Goal: Task Accomplishment & Management: Manage account settings

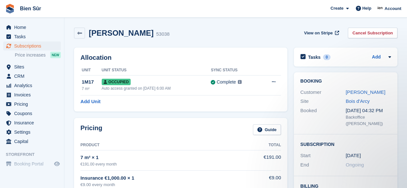
click at [199, 41] on div "Yannick SALOMON 53038 View on Stripe Cancel Subscription" at bounding box center [235, 34] width 329 height 20
click at [17, 48] on span "Subscriptions" at bounding box center [33, 45] width 39 height 9
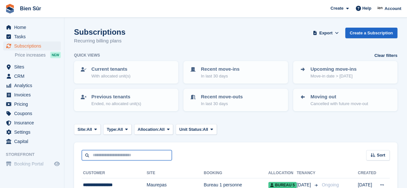
click at [106, 158] on input "text" at bounding box center [127, 155] width 90 height 11
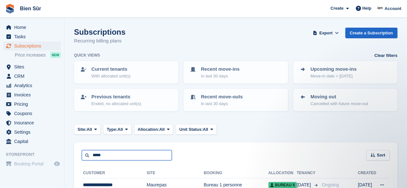
type input "*****"
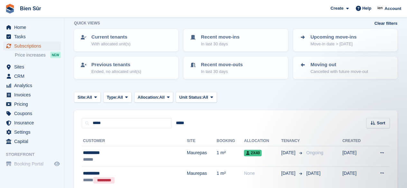
click at [33, 45] on span "Subscriptions" at bounding box center [33, 45] width 39 height 9
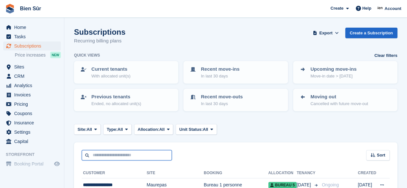
click at [91, 157] on input "text" at bounding box center [127, 155] width 90 height 11
type input "*****"
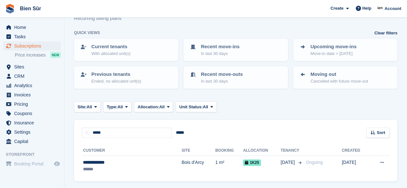
scroll to position [42, 0]
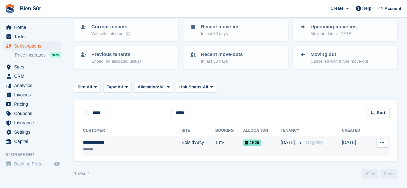
click at [215, 146] on td "1 m²" at bounding box center [229, 146] width 28 height 20
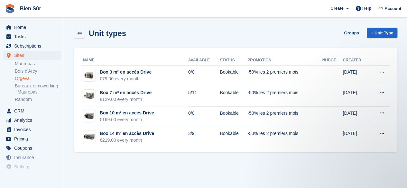
click at [49, 32] on ul "Home" at bounding box center [32, 27] width 64 height 9
click at [43, 27] on span "Home" at bounding box center [33, 27] width 39 height 9
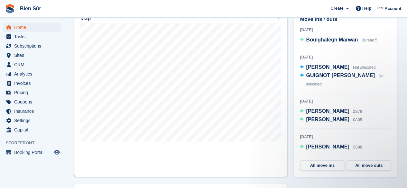
scroll to position [225, 0]
click at [33, 46] on span "Subscriptions" at bounding box center [33, 45] width 39 height 9
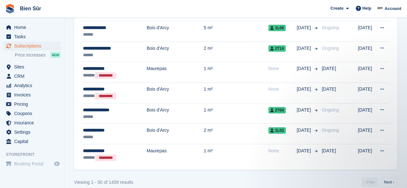
scroll to position [1047, 0]
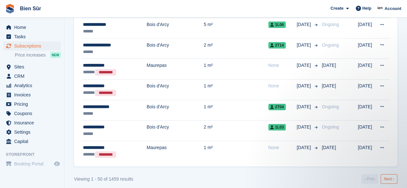
click at [390, 175] on link "Next ›" at bounding box center [388, 179] width 17 height 10
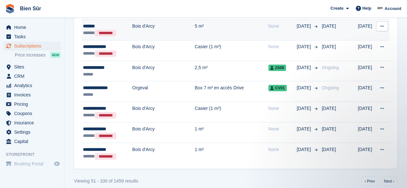
scroll to position [1056, 0]
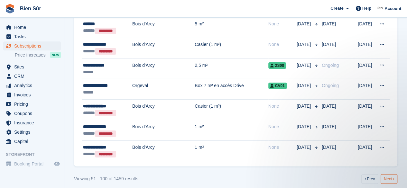
click at [385, 174] on link "Next ›" at bounding box center [388, 179] width 17 height 10
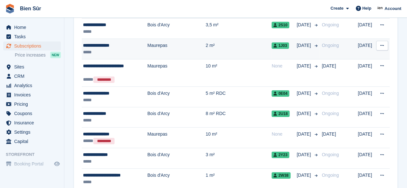
scroll to position [1070, 0]
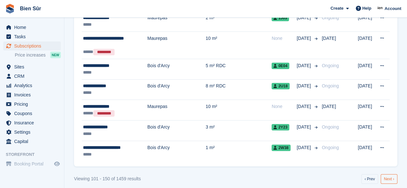
click at [392, 175] on link "Next ›" at bounding box center [388, 179] width 17 height 10
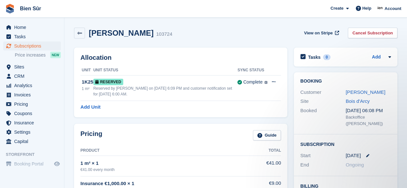
click at [365, 153] on div "[DATE]" at bounding box center [367, 155] width 45 height 7
click at [366, 154] on icon at bounding box center [366, 155] width 3 height 3
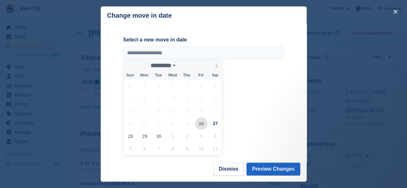
click at [199, 124] on span "26" at bounding box center [201, 123] width 13 height 13
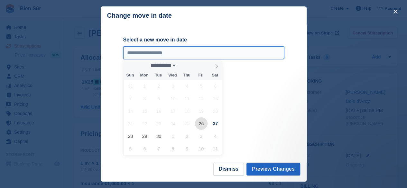
type input "**********"
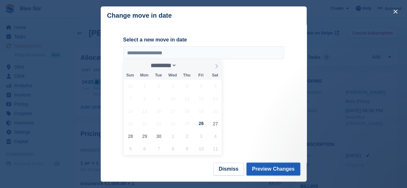
click at [282, 170] on button "Preview Changes" at bounding box center [273, 169] width 54 height 13
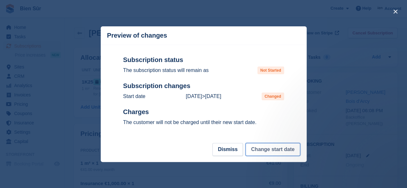
click at [269, 152] on button "Change start date" at bounding box center [272, 149] width 54 height 13
